Goal: Information Seeking & Learning: Find specific fact

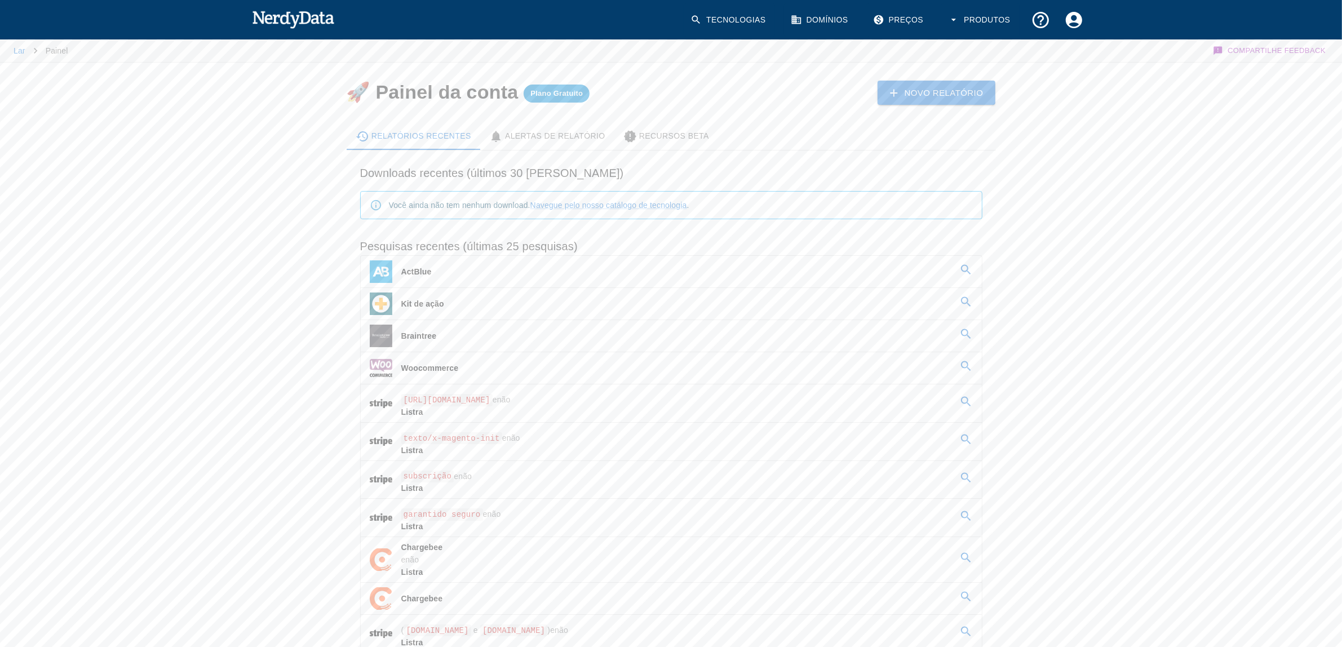
click at [435, 300] on font "Kit de ação" at bounding box center [422, 303] width 43 height 9
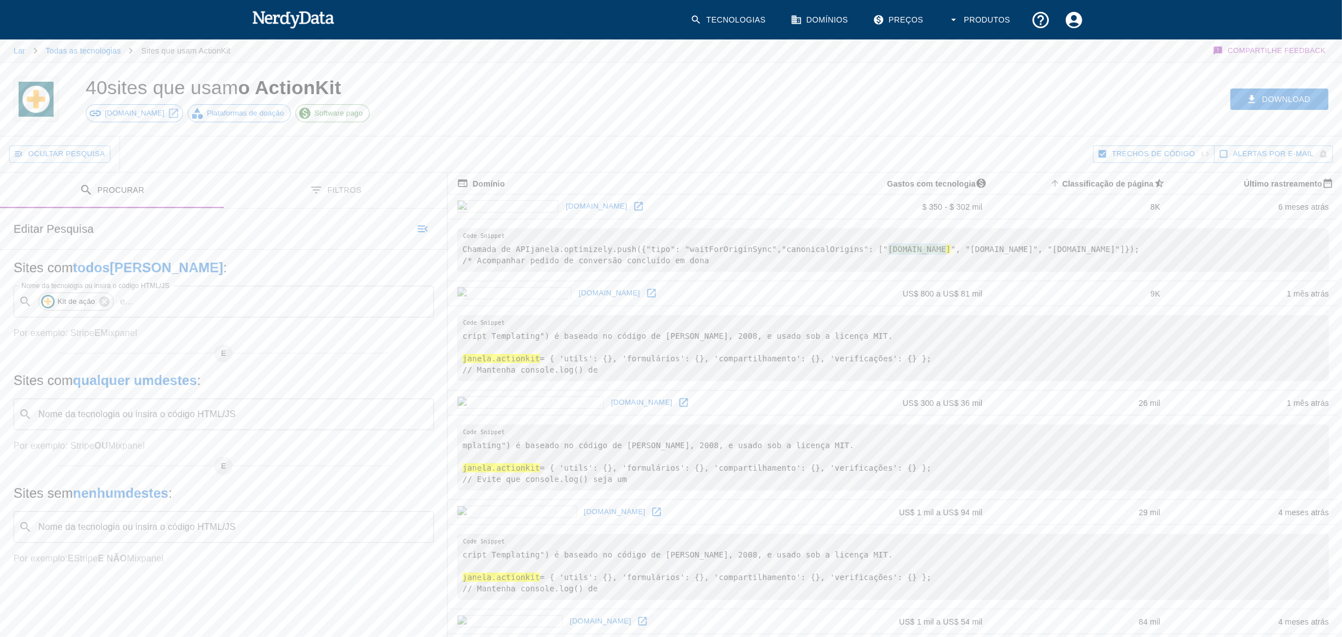
drag, startPoint x: 570, startPoint y: 283, endPoint x: 622, endPoint y: 282, distance: 51.9
click at [888, 254] on font "[DOMAIN_NAME]" at bounding box center [919, 249] width 63 height 9
drag, startPoint x: 644, startPoint y: 282, endPoint x: 723, endPoint y: 282, distance: 78.9
click at [951, 254] on font "", "[DOMAIN_NAME]", "[DOMAIN_NAME]"]" at bounding box center [1038, 249] width 174 height 9
copy font ""[DOMAIN_NAME]""
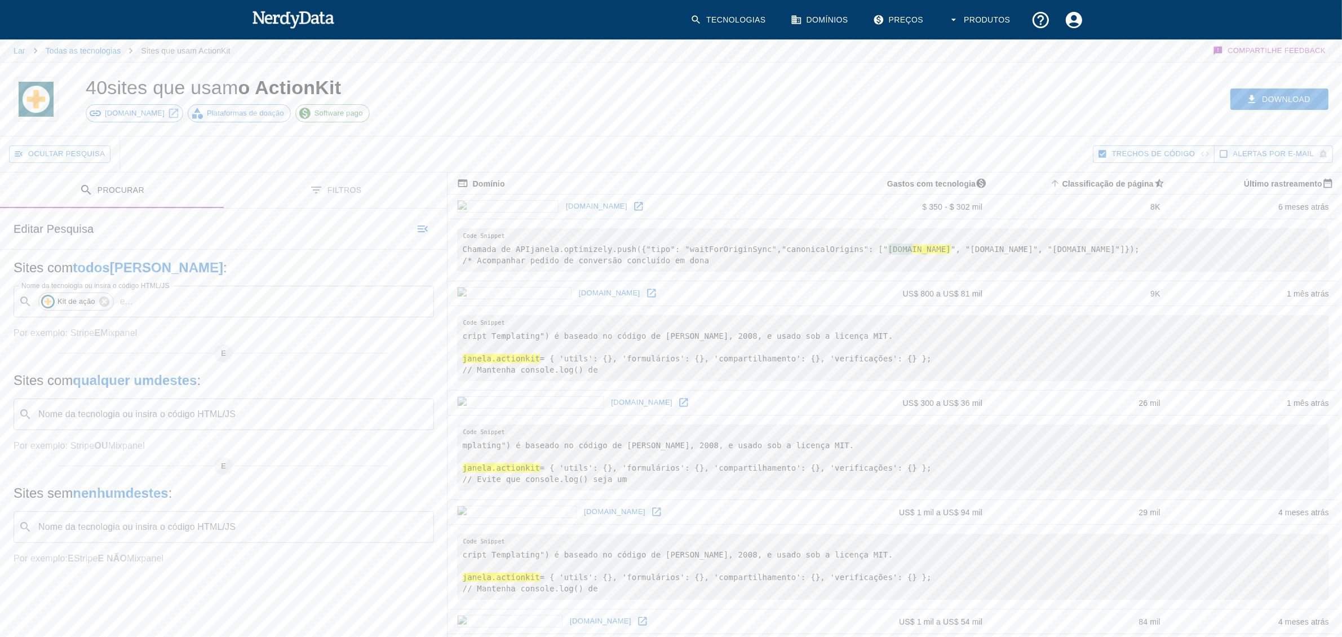
drag, startPoint x: 567, startPoint y: 283, endPoint x: 592, endPoint y: 282, distance: 24.8
click at [592, 272] on pre "Chamada de API janela.optimizely.push({ "tipo": "waitForOriginSync", "canonical…" at bounding box center [893, 249] width 872 height 43
drag, startPoint x: 565, startPoint y: 282, endPoint x: 635, endPoint y: 285, distance: 70.5
click at [635, 272] on pre "Chamada de API janela.optimizely.push({ "tipo": "waitForOriginSync", "canonical…" at bounding box center [893, 249] width 872 height 43
copy pre "" [DOMAIN_NAME] ""
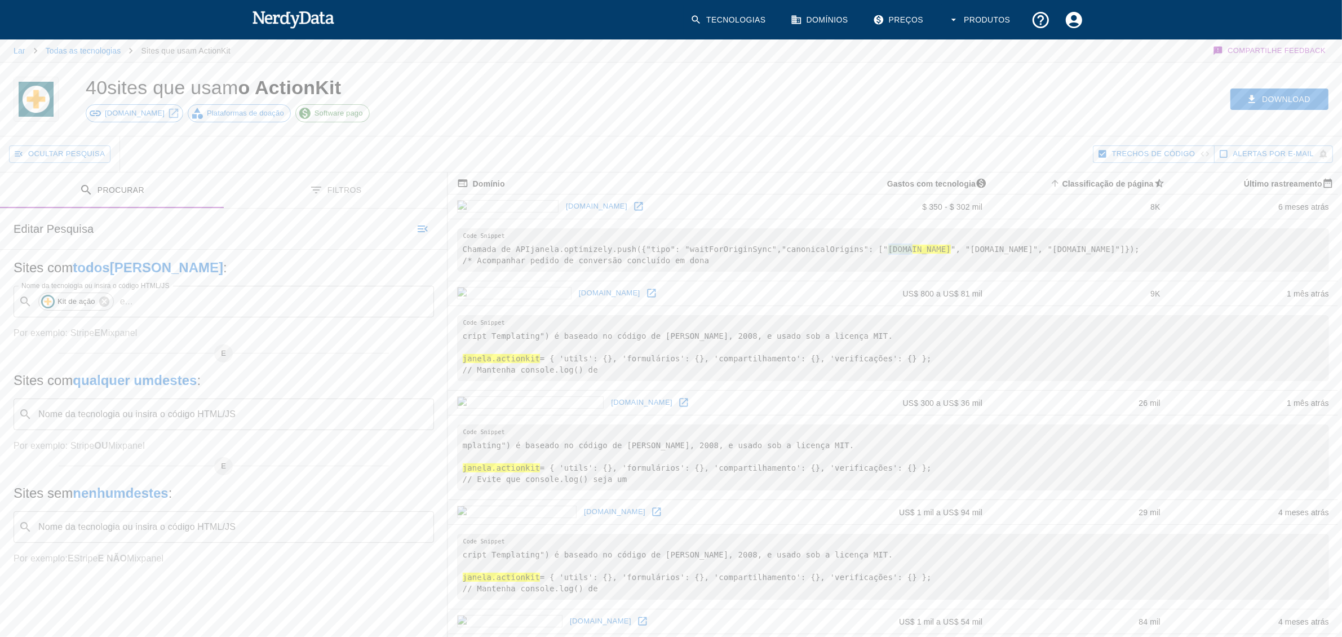
click at [633, 206] on icon at bounding box center [638, 206] width 11 height 11
click at [646, 299] on icon at bounding box center [651, 292] width 11 height 11
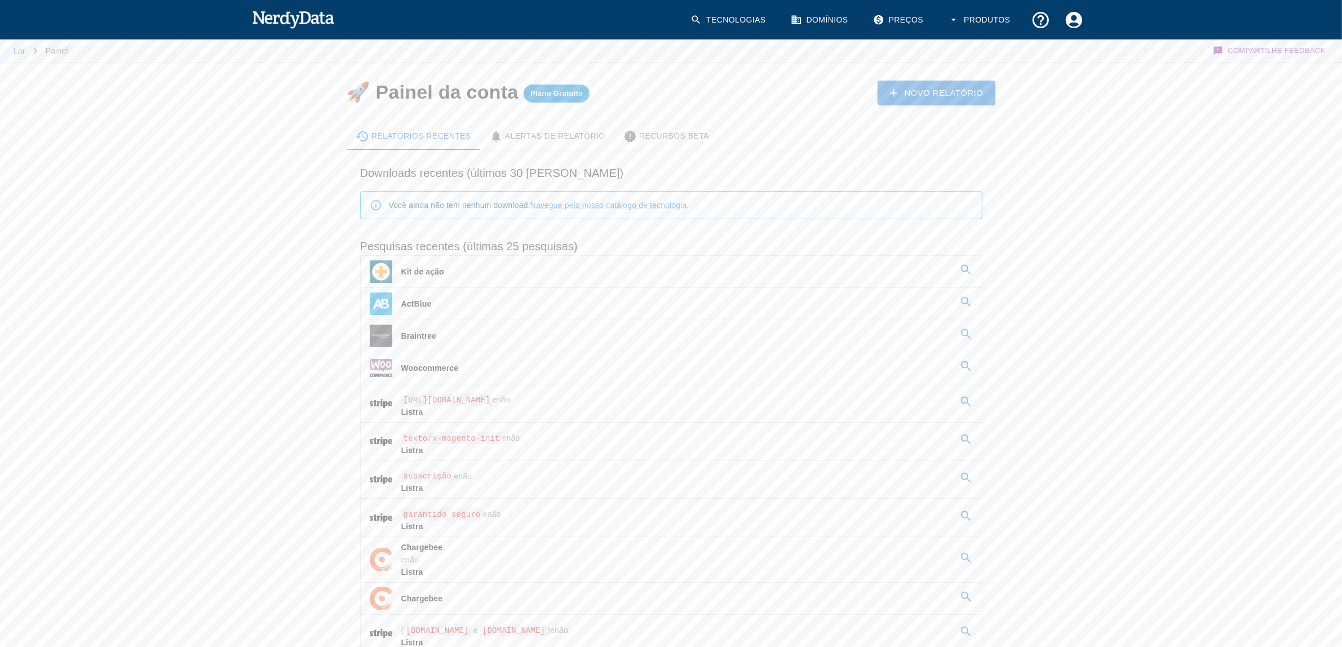
click at [739, 210] on div "Você ainda não tem nenhum download. Navegue pelo nosso catálogo de tecnologia ." at bounding box center [671, 205] width 622 height 28
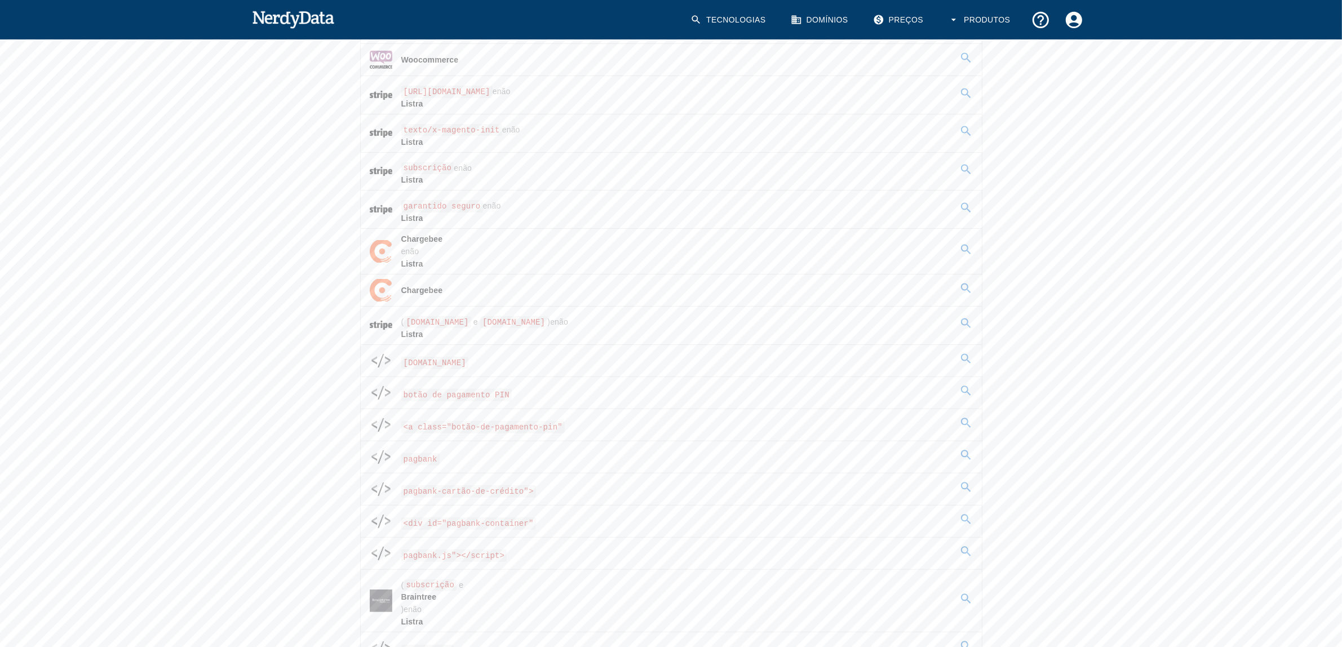
scroll to position [70, 0]
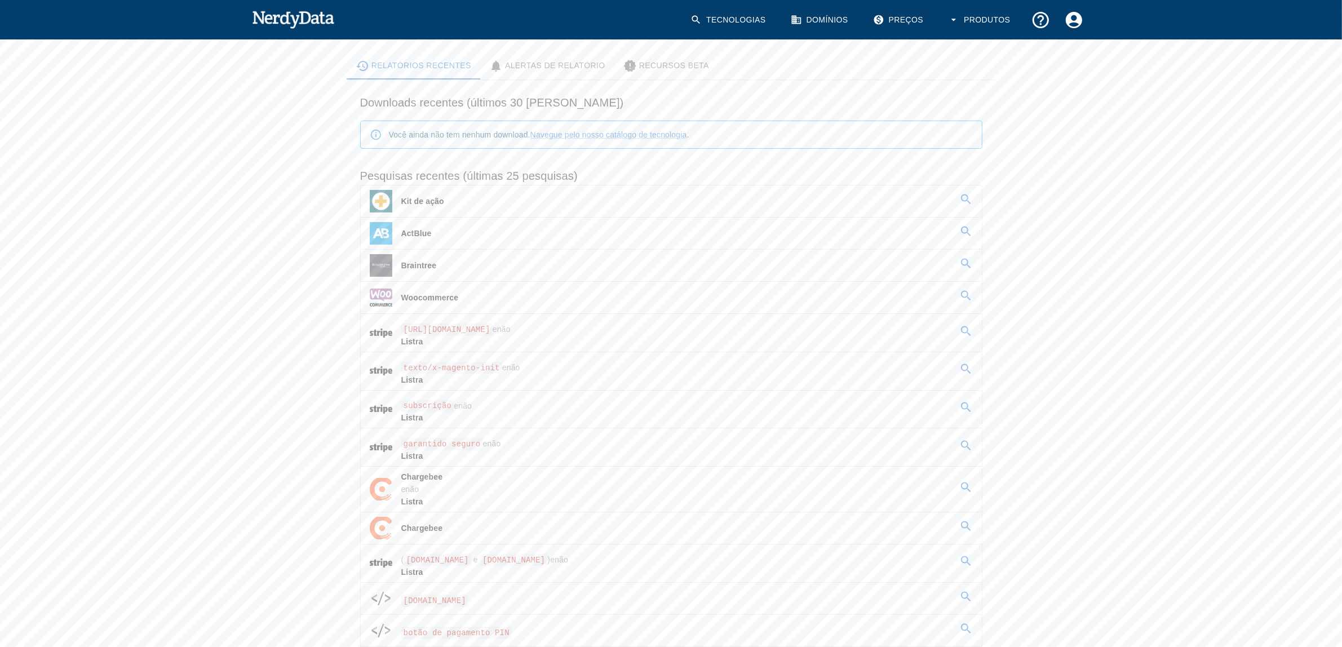
click at [432, 131] on font "Você ainda não tem nenhum download." at bounding box center [459, 134] width 141 height 9
click at [382, 101] on font "Downloads recentes (últimos 30 [PERSON_NAME])" at bounding box center [492, 102] width 264 height 12
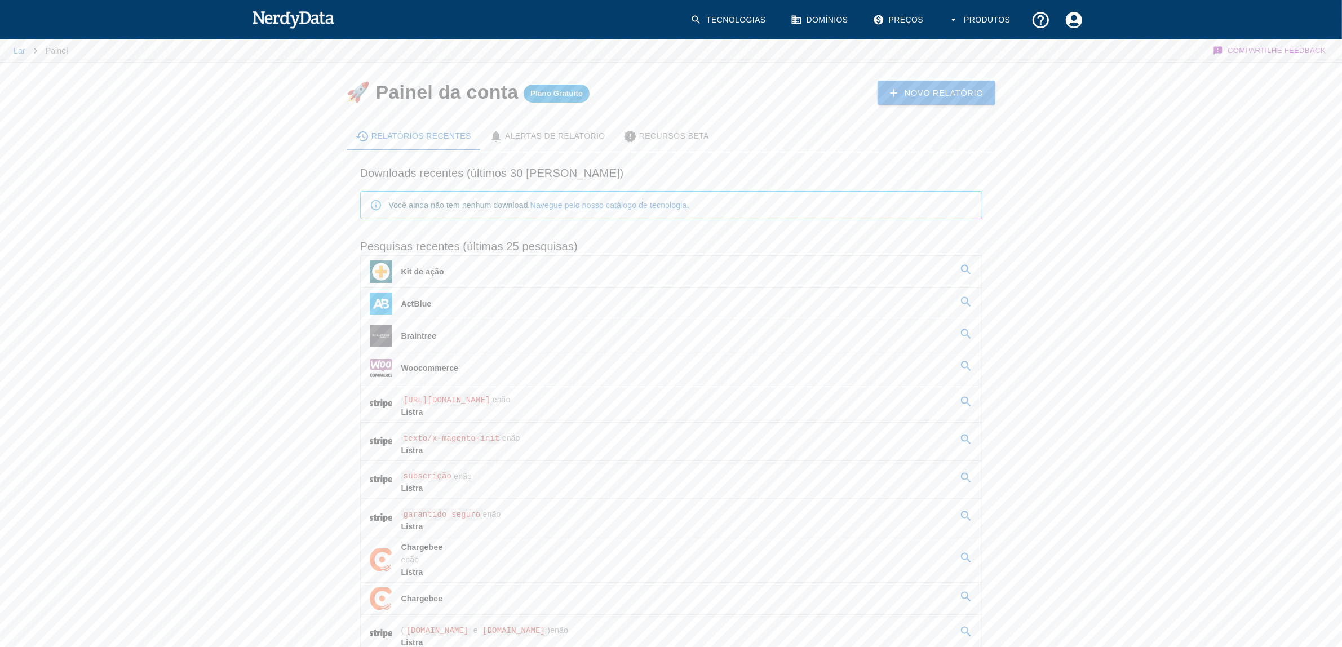
click at [871, 100] on div "Novo Relatório" at bounding box center [857, 84] width 278 height 42
click at [895, 100] on link "Novo Relatório" at bounding box center [937, 93] width 118 height 24
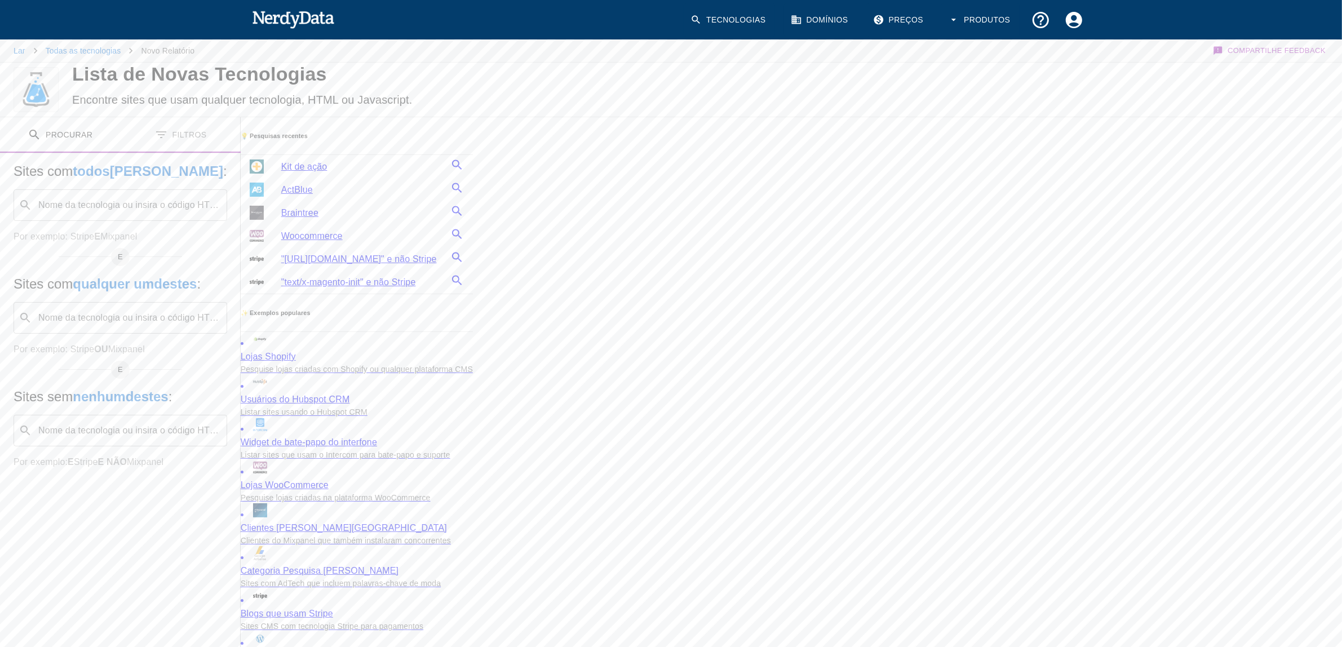
click at [222, 205] on input "Nome da tecnologia ou insira o código HTML/JS" at bounding box center [129, 204] width 185 height 21
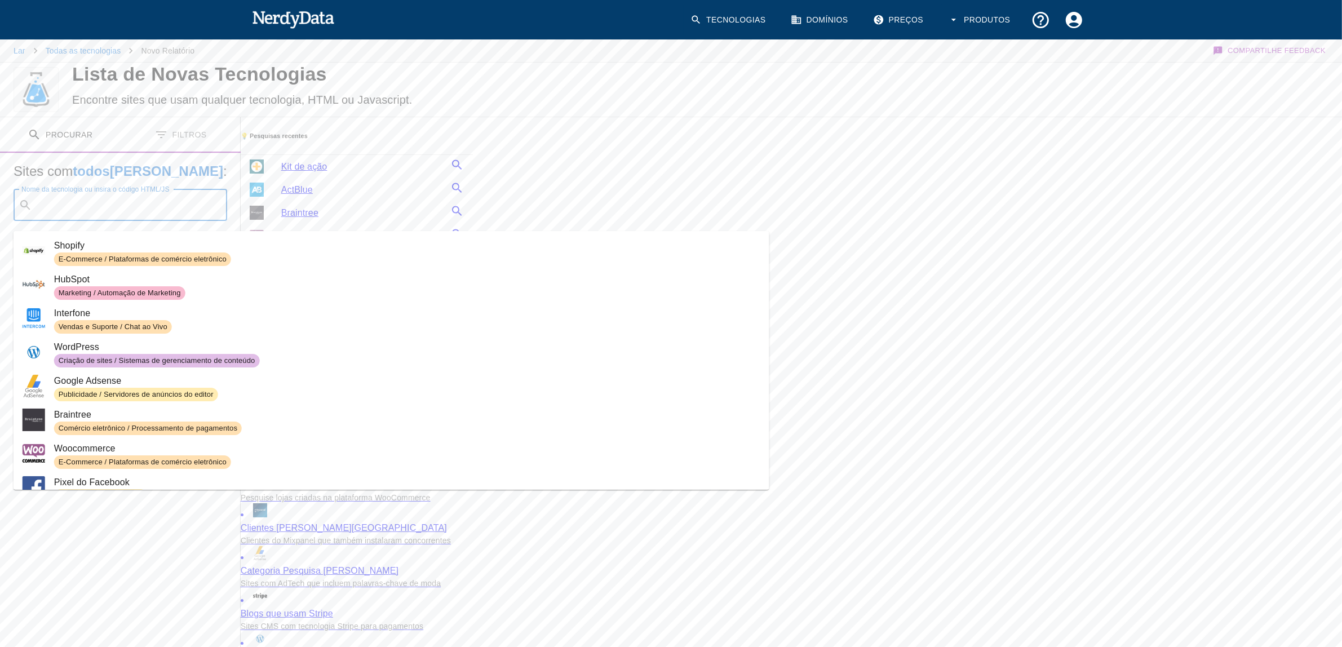
paste input "'woo-asaas-store-css'"
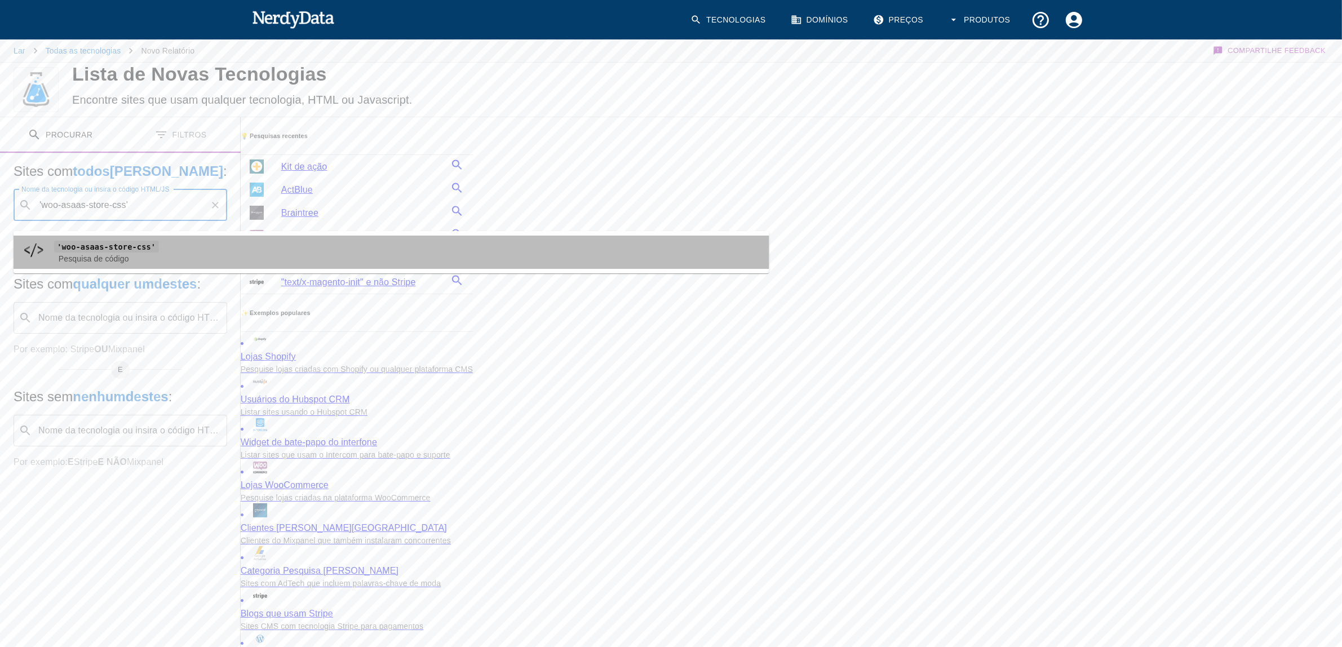
click at [137, 243] on code "'woo-asaas-store-css'" at bounding box center [106, 247] width 105 height 12
type input "'woo-asaas-store-css'"
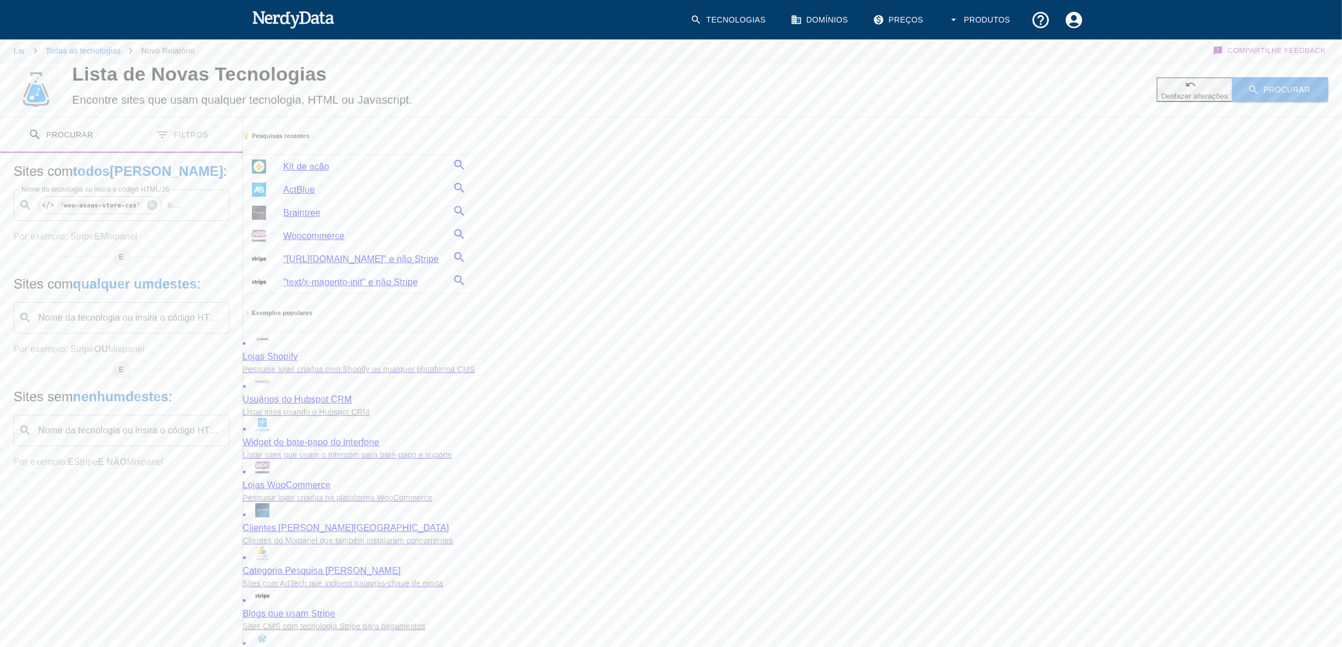
click at [1277, 94] on font "Procurar" at bounding box center [1287, 89] width 47 height 9
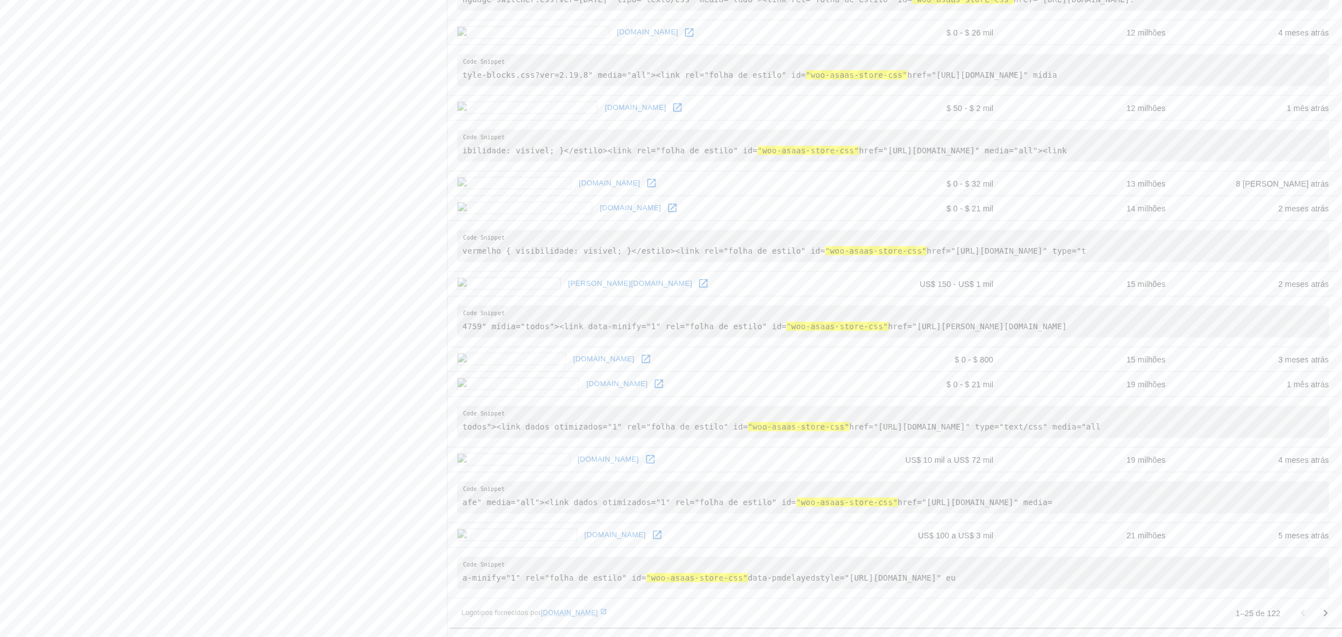
scroll to position [1398, 0]
click at [1325, 618] on icon "Ir para a próxima página" at bounding box center [1326, 613] width 14 height 14
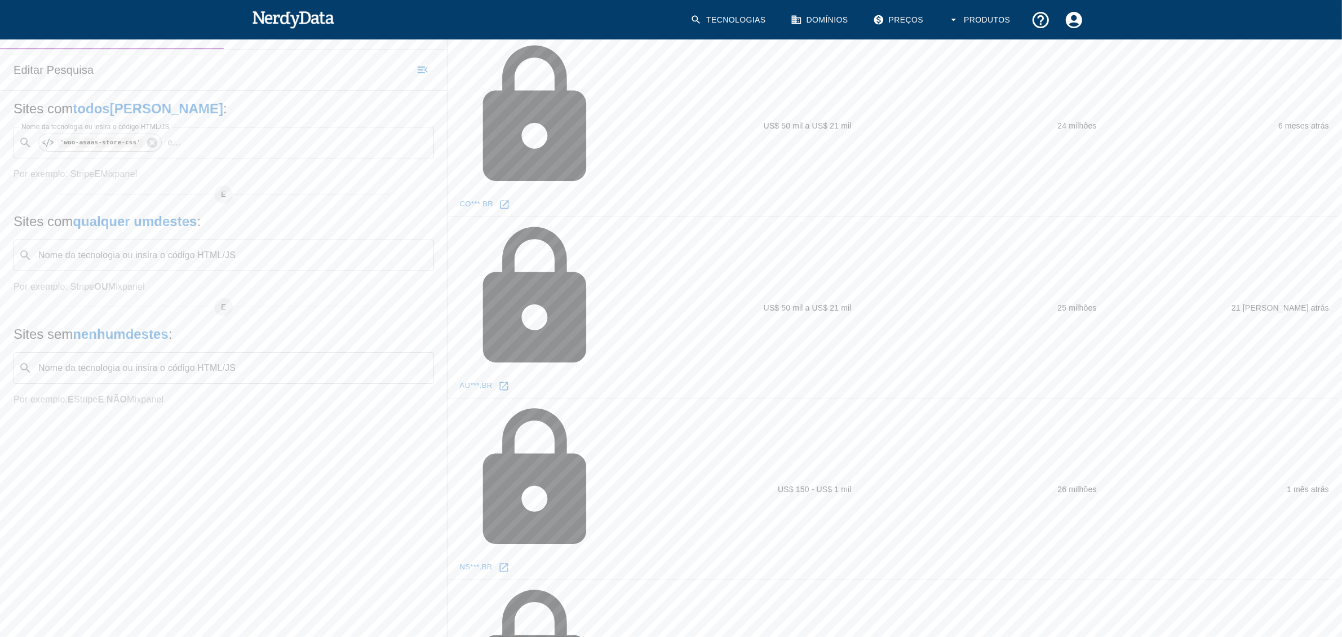
scroll to position [200, 0]
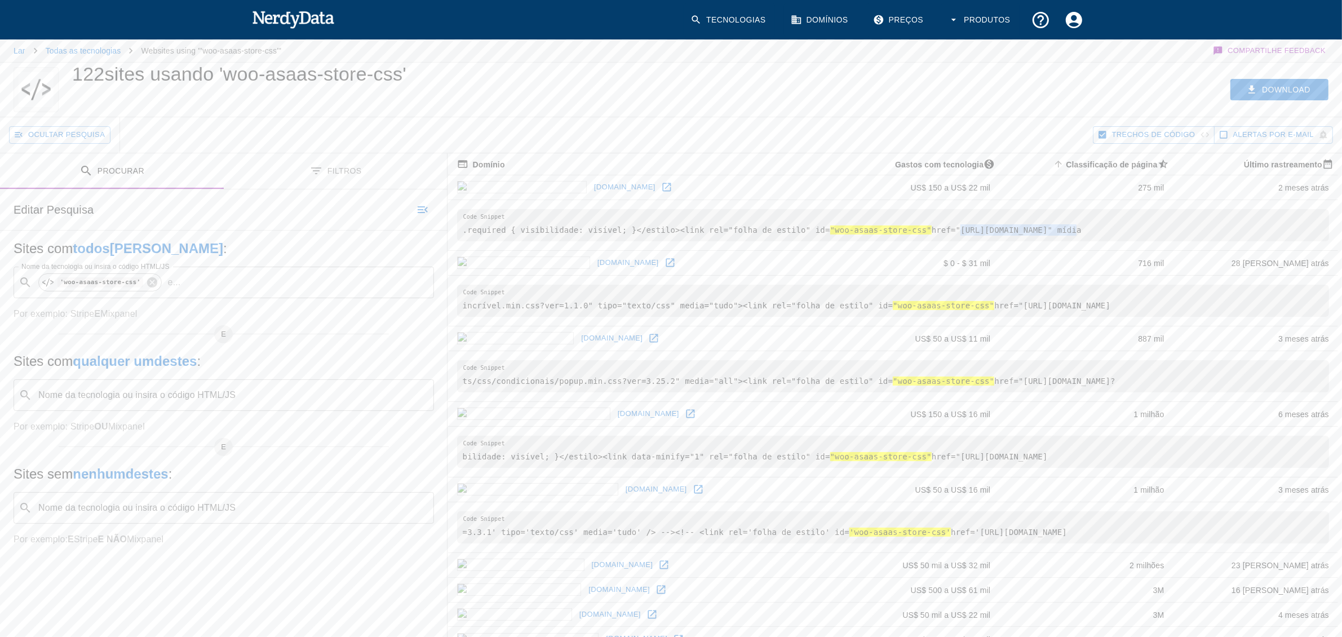
drag, startPoint x: 720, startPoint y: 250, endPoint x: 826, endPoint y: 251, distance: 106.5
click at [932, 234] on font "href="[URL][DOMAIN_NAME]" mídia" at bounding box center [1007, 229] width 150 height 9
drag, startPoint x: 719, startPoint y: 340, endPoint x: 835, endPoint y: 339, distance: 115.6
click at [994, 310] on font "href="[URL][DOMAIN_NAME]" at bounding box center [1052, 305] width 116 height 9
